Goal: Transaction & Acquisition: Purchase product/service

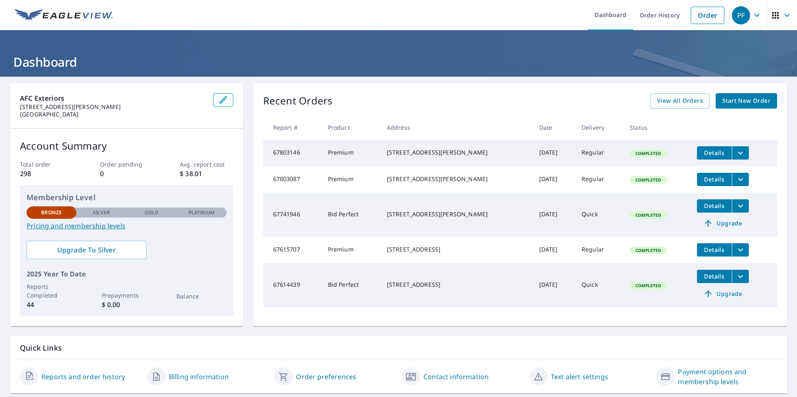
click at [722, 105] on span "Start New Order" at bounding box center [746, 101] width 48 height 10
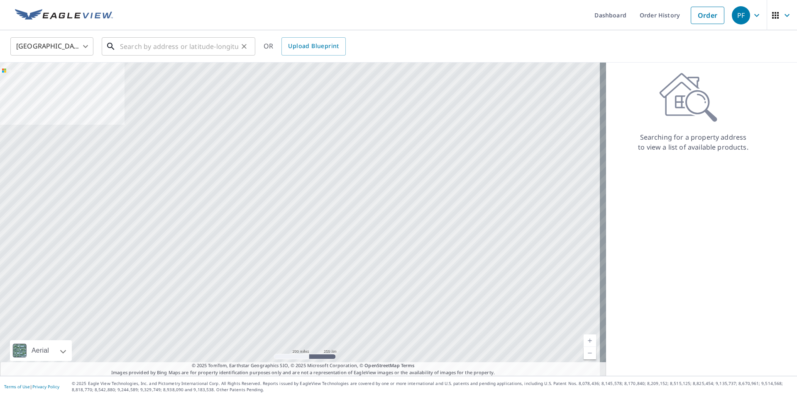
click at [188, 49] on input "text" at bounding box center [179, 46] width 118 height 23
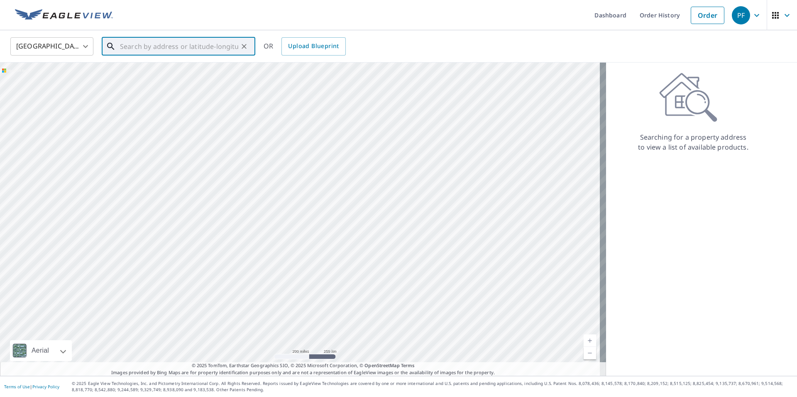
paste input "[STREET_ADDRESS][PERSON_NAME]"
click at [202, 82] on p "[GEOGRAPHIC_DATA], IL 61103" at bounding box center [183, 80] width 130 height 8
type input "[STREET_ADDRESS][PERSON_NAME]"
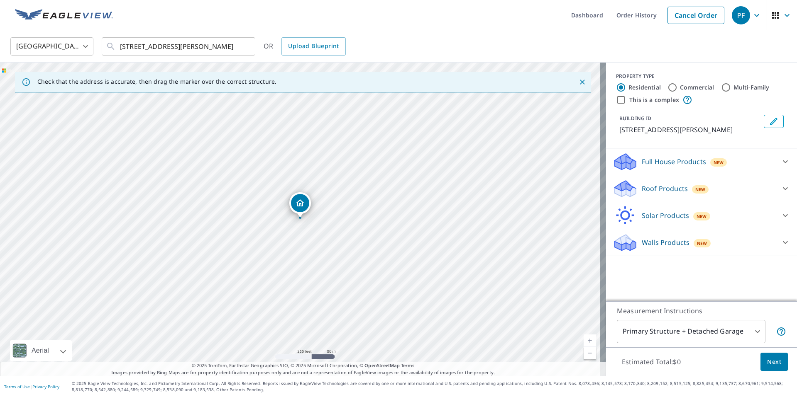
click at [674, 190] on p "Roof Products" at bounding box center [664, 189] width 46 height 10
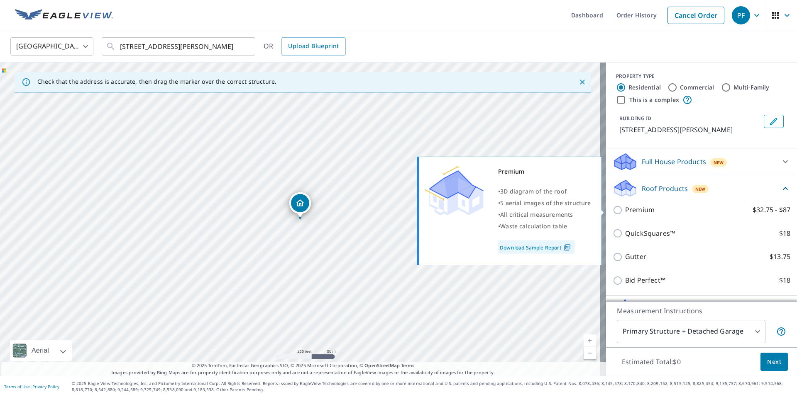
click at [626, 210] on p "Premium" at bounding box center [639, 210] width 29 height 10
click at [625, 210] on input "Premium $32.75 - $87" at bounding box center [618, 210] width 12 height 10
checkbox input "true"
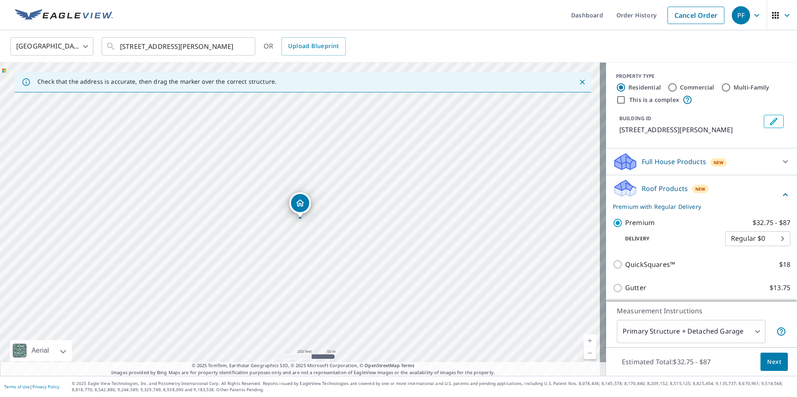
click at [769, 360] on span "Next" at bounding box center [774, 362] width 14 height 10
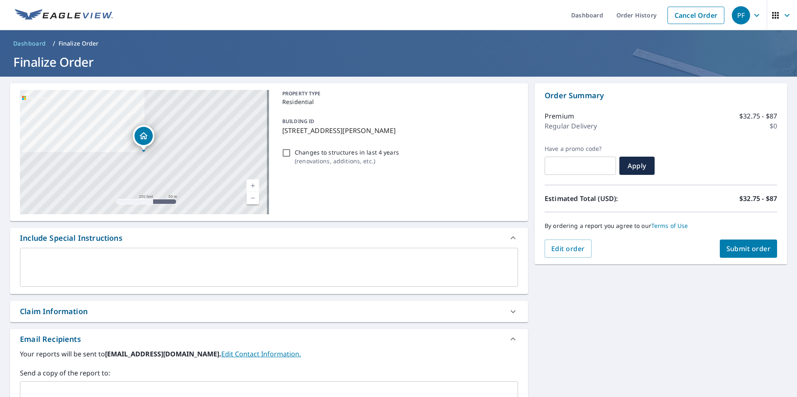
click at [726, 254] on button "Submit order" at bounding box center [748, 249] width 58 height 18
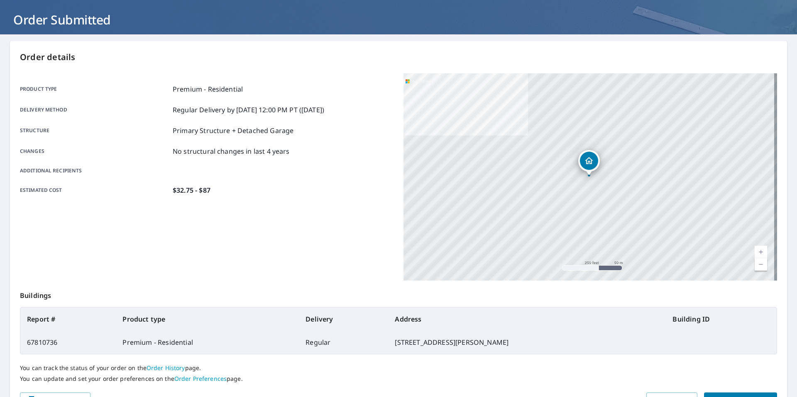
scroll to position [91, 0]
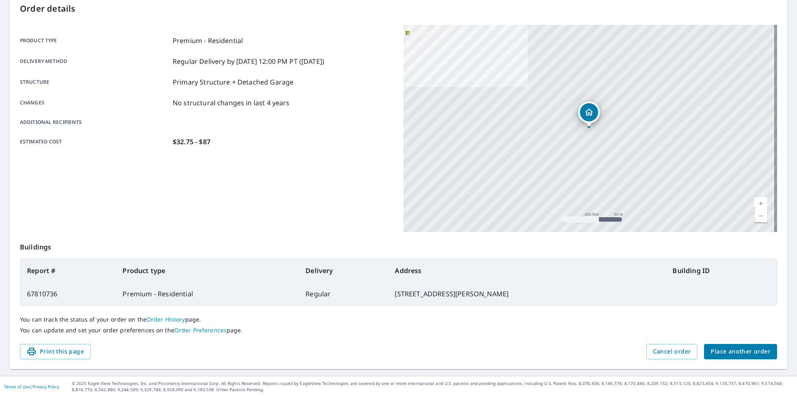
click at [730, 354] on span "Place another order" at bounding box center [740, 352] width 60 height 10
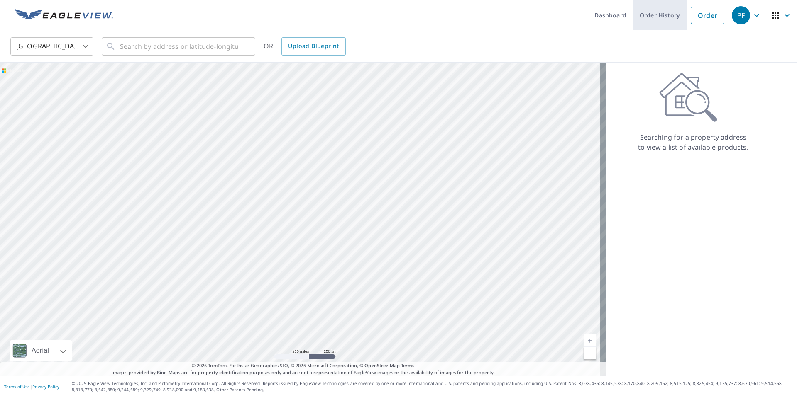
click at [641, 22] on link "Order History" at bounding box center [660, 15] width 54 height 30
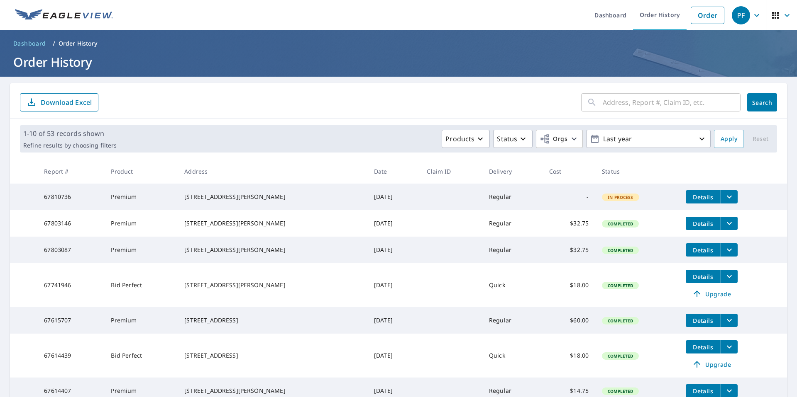
click at [602, 107] on input "text" at bounding box center [671, 102] width 138 height 23
type input "3447"
click button "Search" at bounding box center [762, 102] width 30 height 18
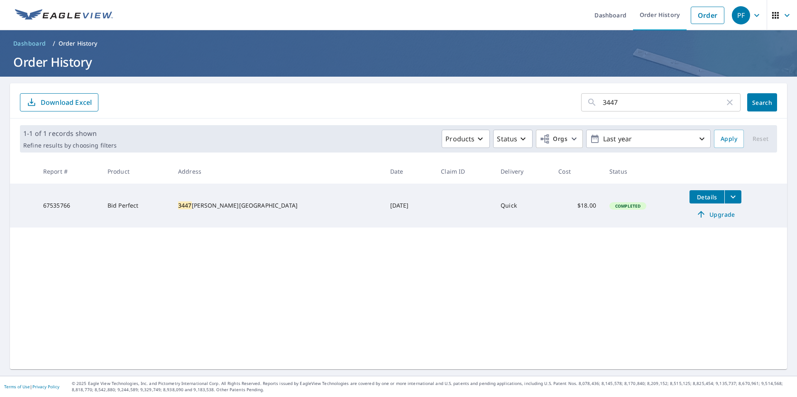
click at [705, 217] on span "Upgrade" at bounding box center [715, 215] width 42 height 10
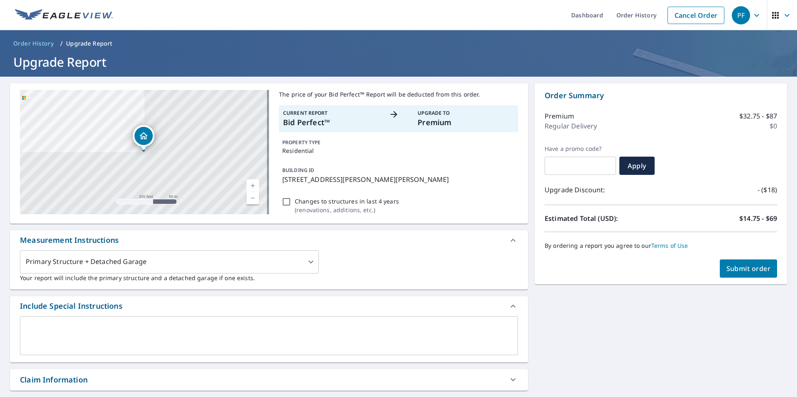
click at [753, 268] on span "Submit order" at bounding box center [748, 268] width 44 height 9
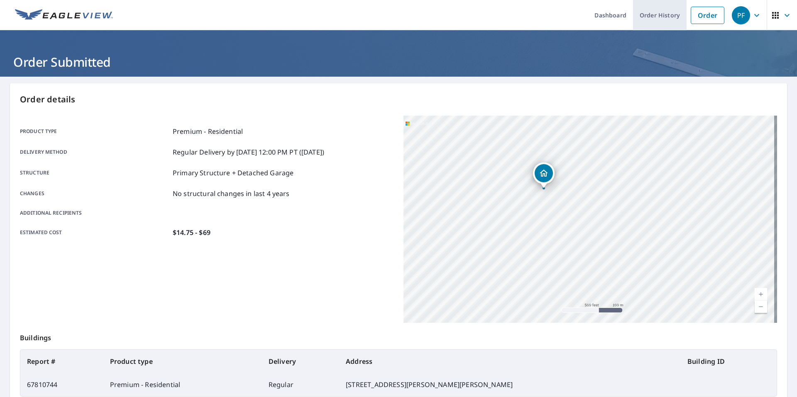
click at [651, 16] on link "Order History" at bounding box center [660, 15] width 54 height 30
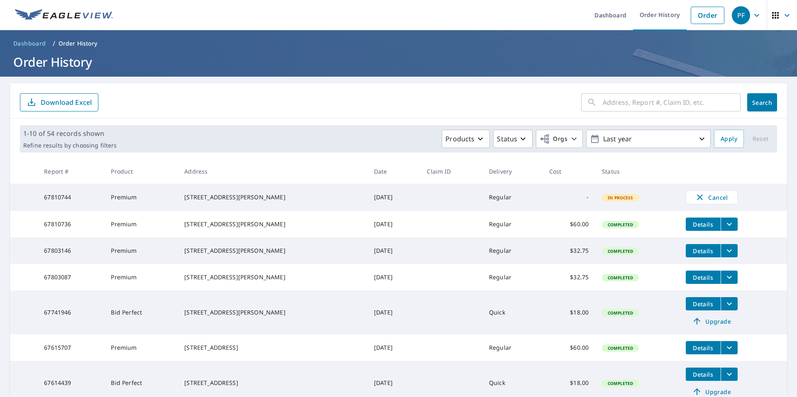
click at [724, 229] on icon "filesDropdownBtn-67810736" at bounding box center [729, 224] width 10 height 10
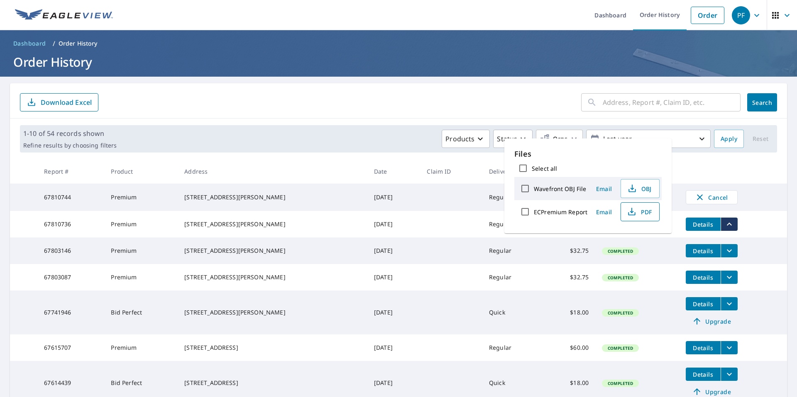
click at [632, 214] on icon "button" at bounding box center [631, 212] width 10 height 10
click at [432, 176] on th "Claim ID" at bounding box center [451, 171] width 62 height 24
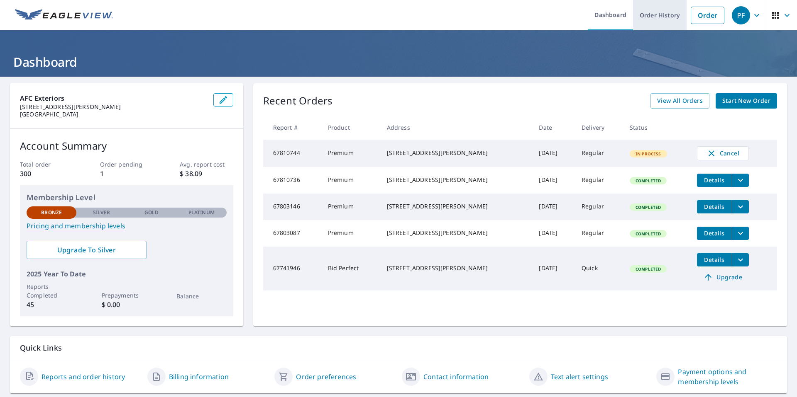
click at [653, 25] on link "Order History" at bounding box center [660, 15] width 54 height 30
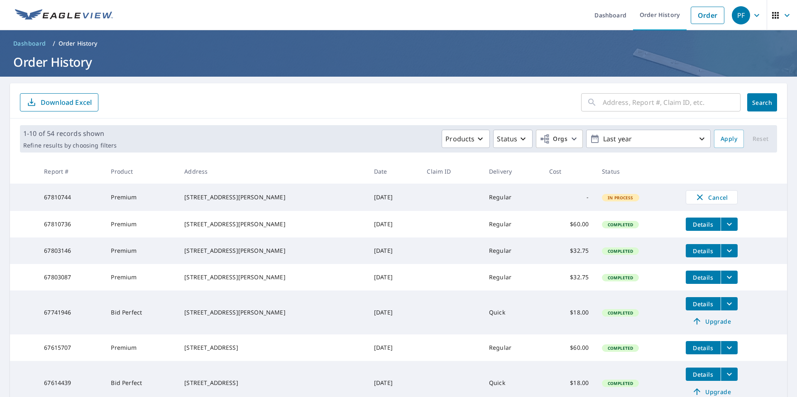
click at [645, 103] on input "text" at bounding box center [671, 102] width 138 height 23
paste input "1132 Morraine View Dr"
type input "1132 Morraine View Dr"
click at [747, 104] on button "Search" at bounding box center [762, 102] width 30 height 18
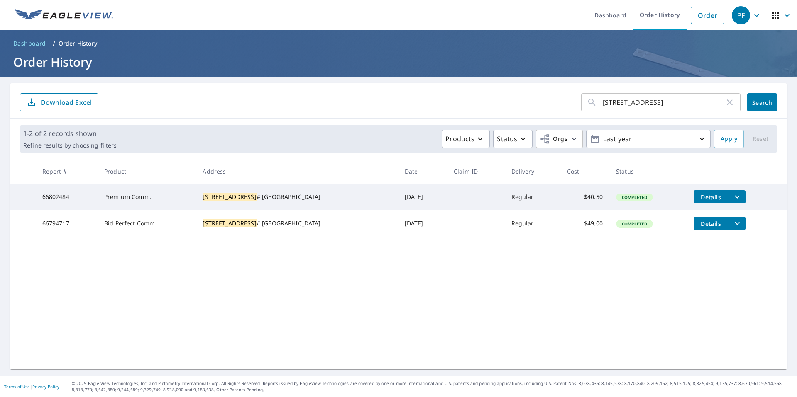
click at [619, 204] on td "Completed" at bounding box center [648, 197] width 78 height 27
click at [732, 199] on icon "filesDropdownBtn-66802484" at bounding box center [737, 197] width 10 height 10
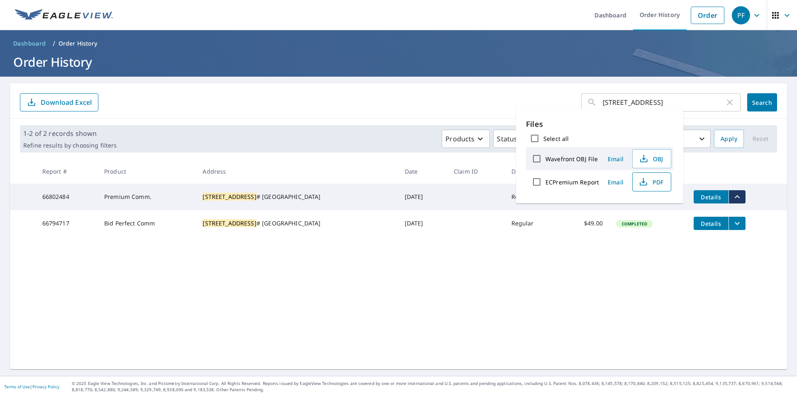
click at [659, 185] on span "PDF" at bounding box center [650, 182] width 27 height 10
